Goal: Check status: Check status

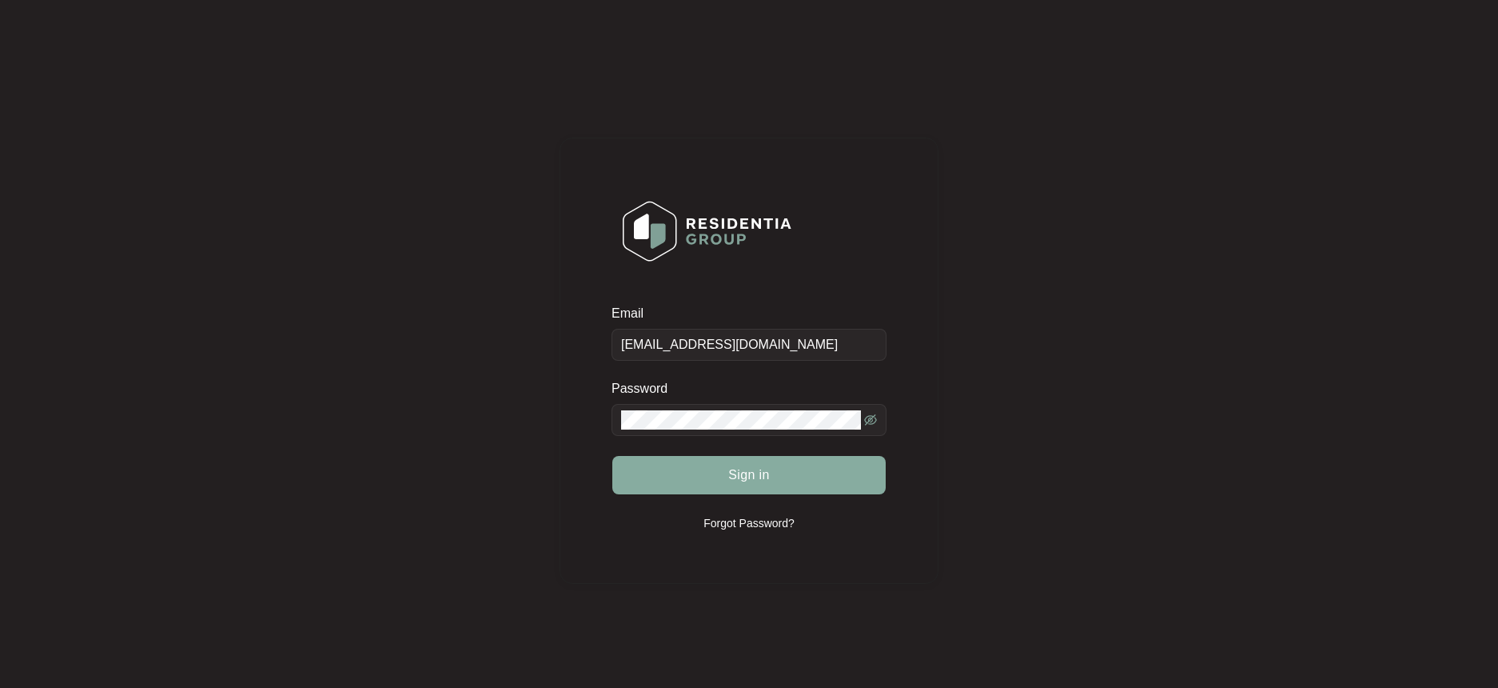
click at [778, 486] on button "Sign in" at bounding box center [748, 475] width 273 height 38
click at [779, 485] on button "Sign in" at bounding box center [748, 475] width 273 height 38
click at [799, 490] on button "Sign in" at bounding box center [748, 475] width 273 height 38
click at [804, 491] on button "Sign in" at bounding box center [748, 475] width 273 height 38
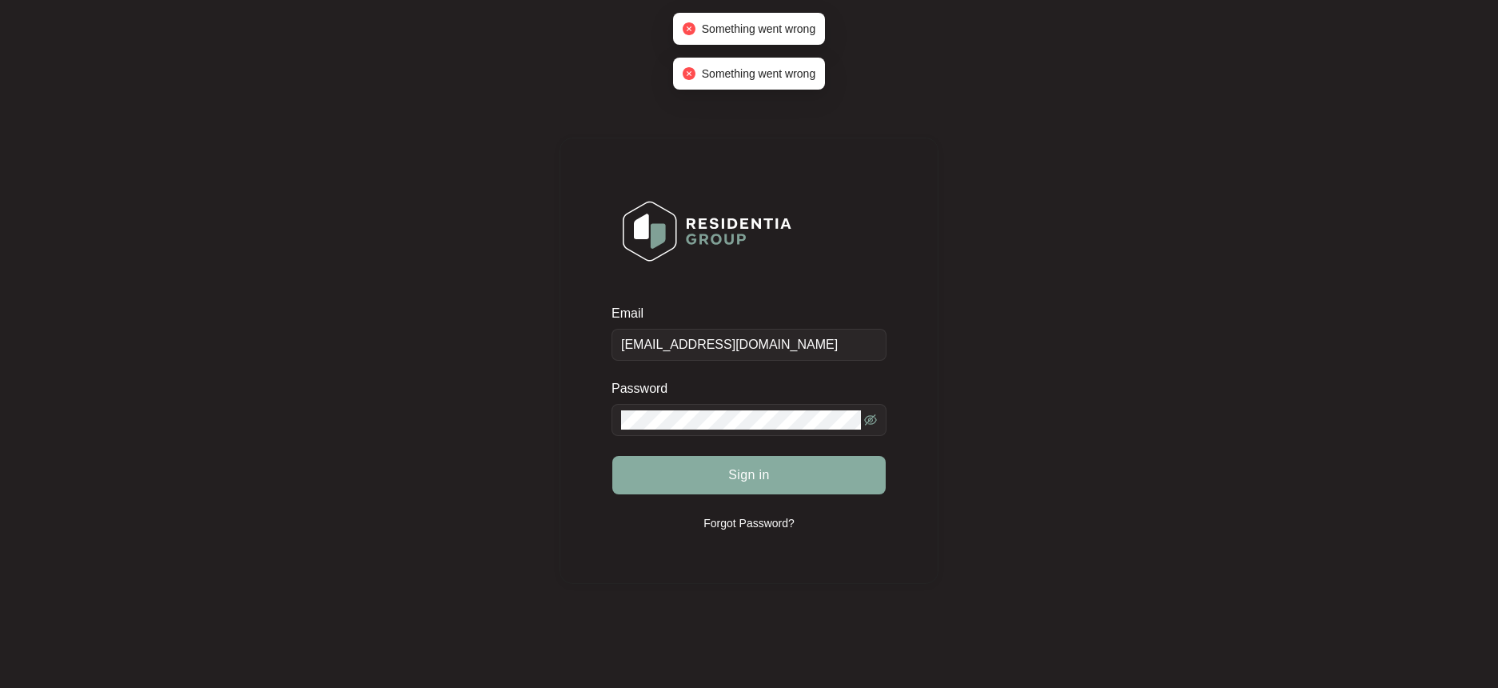
click at [807, 486] on button "Sign in" at bounding box center [748, 475] width 273 height 38
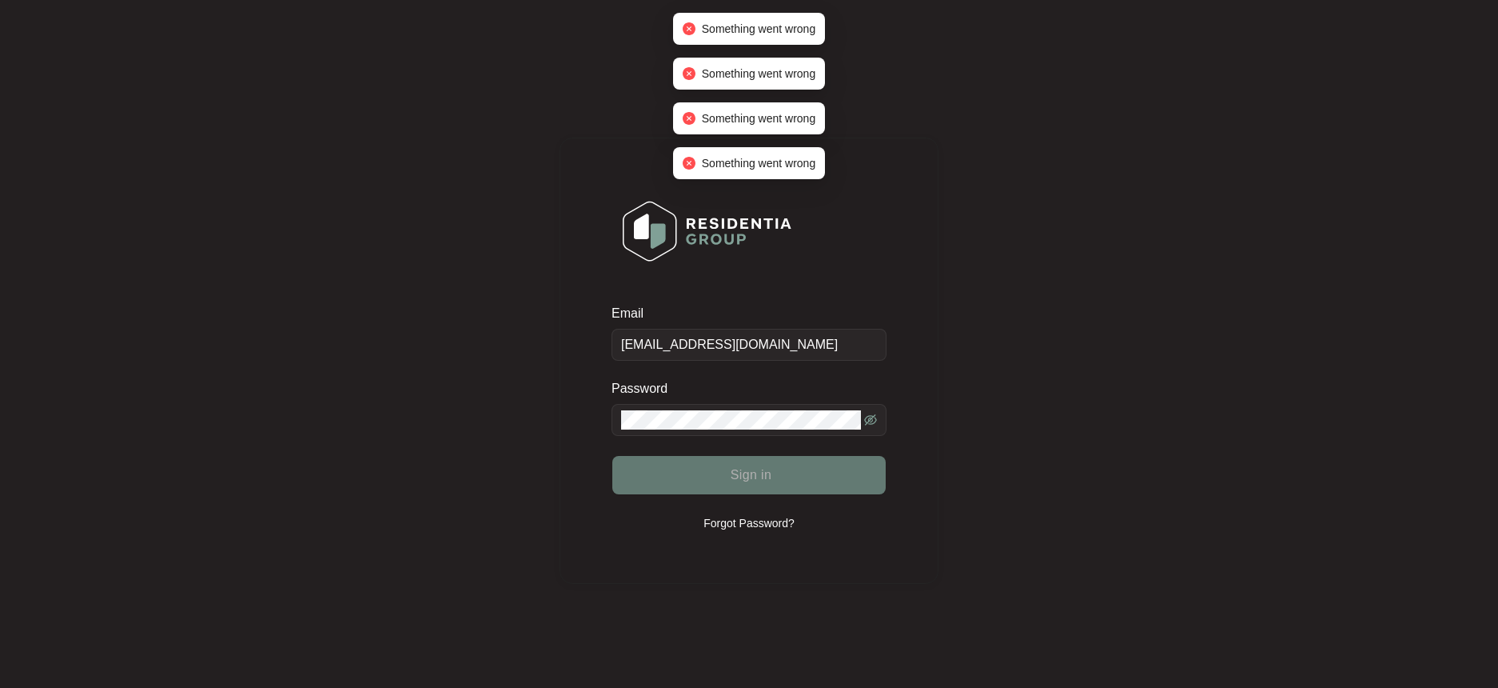
click at [807, 486] on button "Sign in" at bounding box center [748, 475] width 273 height 38
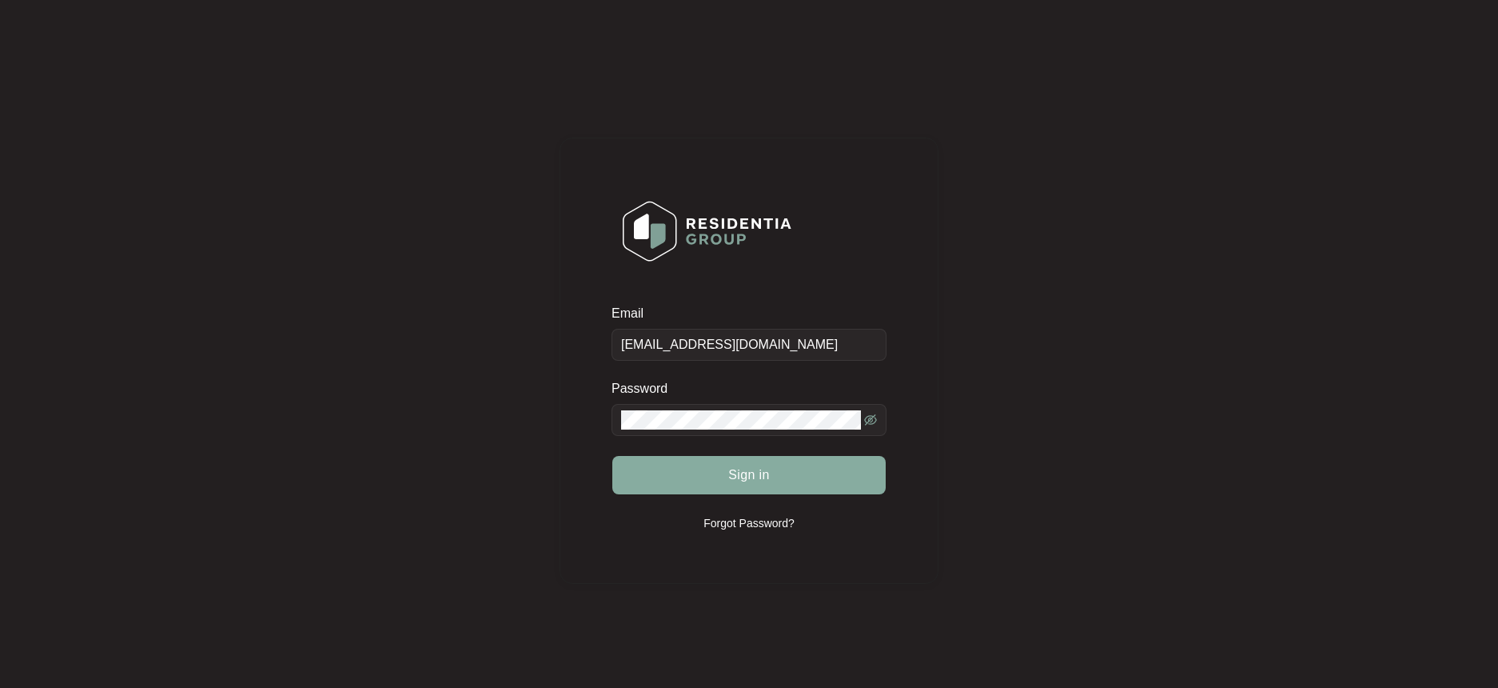
click at [838, 464] on button "Sign in" at bounding box center [748, 475] width 273 height 38
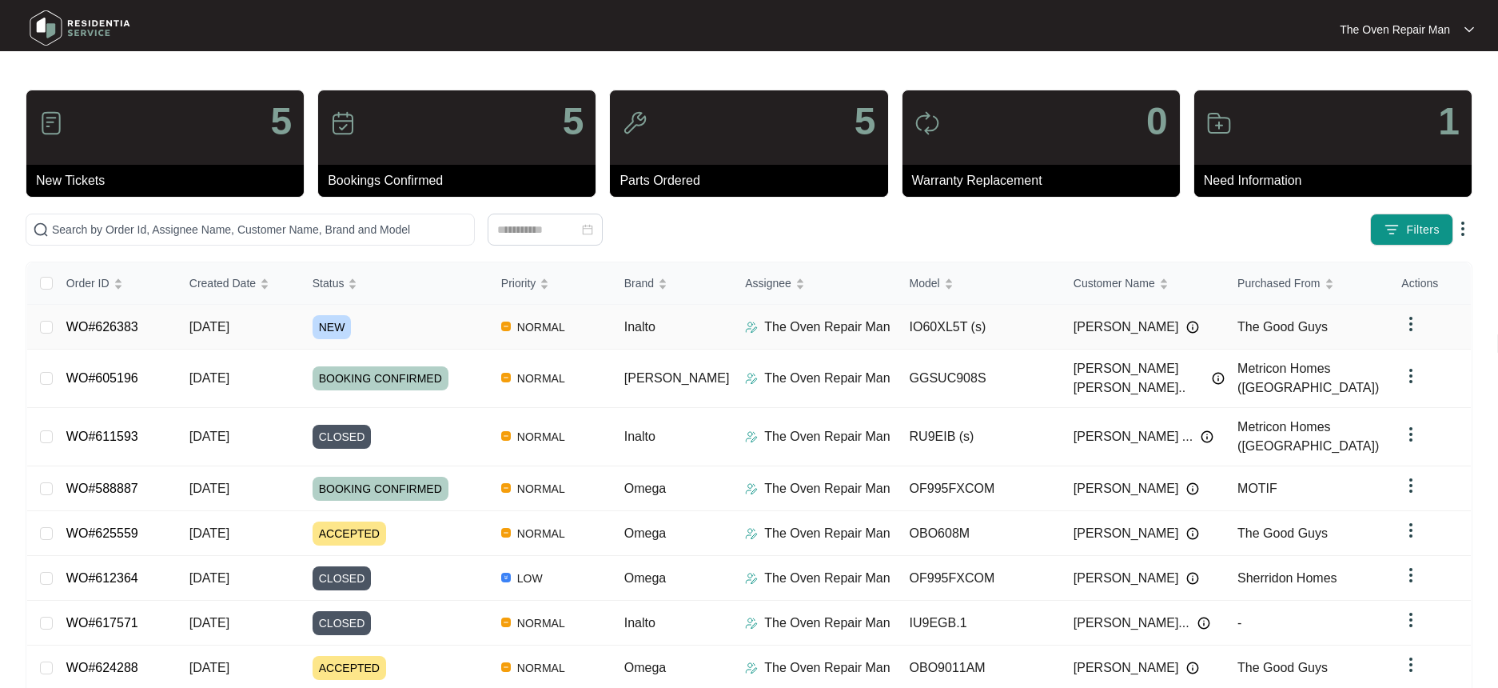
click at [229, 326] on span "[DATE]" at bounding box center [209, 327] width 40 height 14
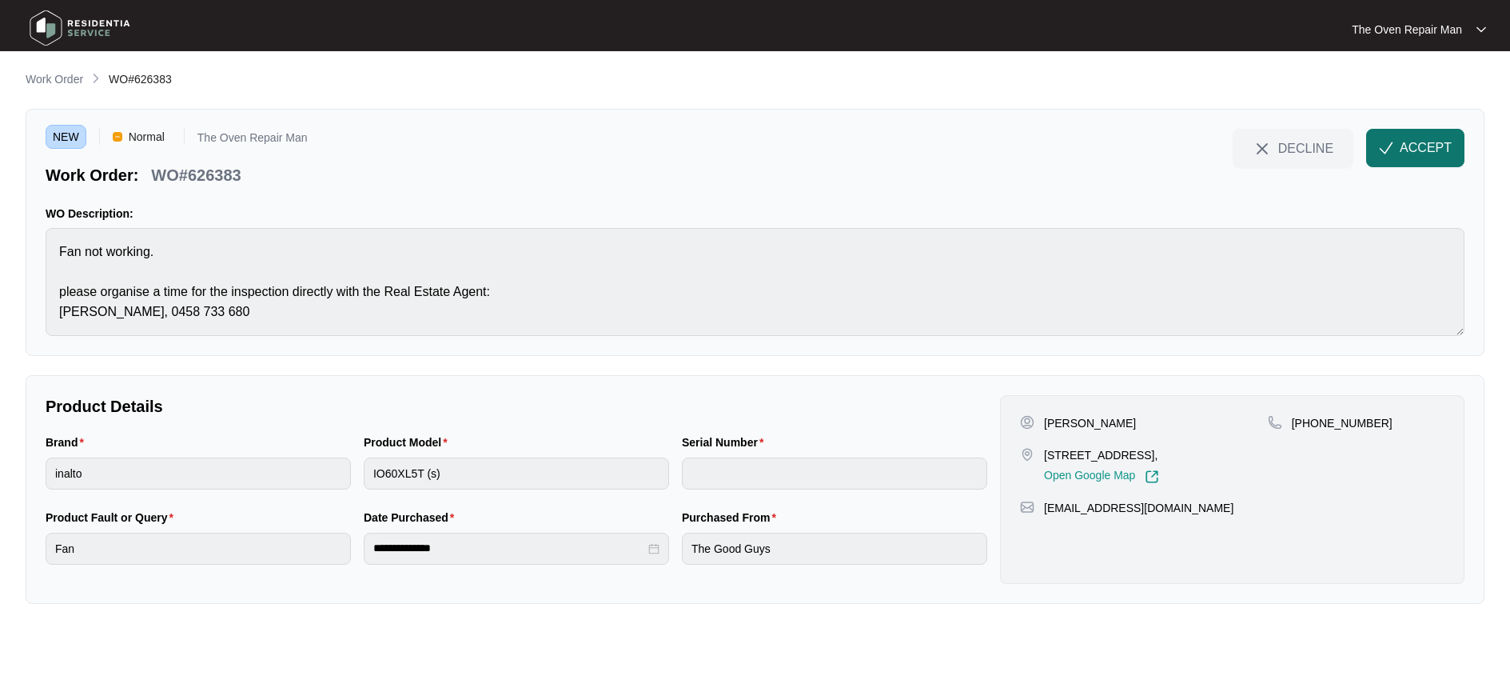
click at [1393, 157] on span "button" at bounding box center [1386, 151] width 14 height 14
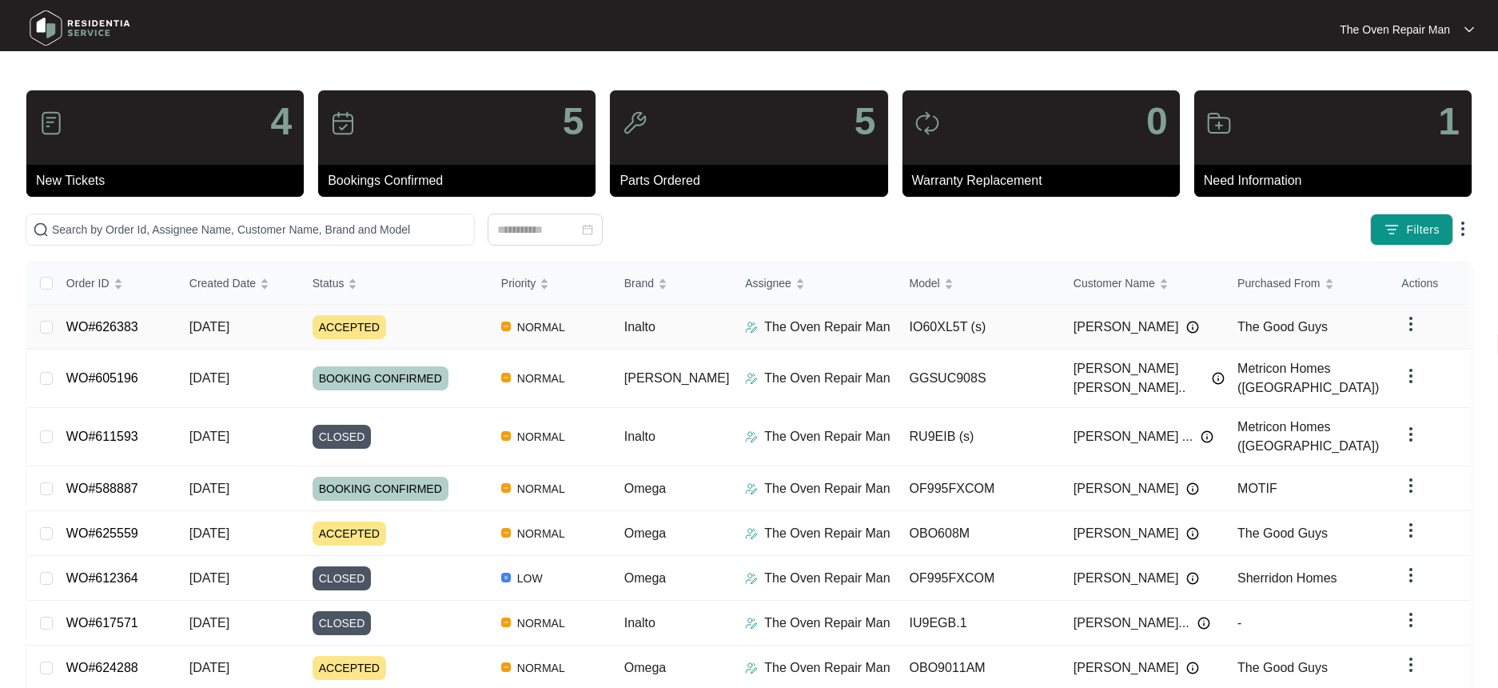
click at [429, 326] on div "ACCEPTED" at bounding box center [401, 327] width 176 height 24
click at [547, 328] on span "NORMAL" at bounding box center [541, 326] width 61 height 19
